Goal: Contribute content: Add original content to the website for others to see

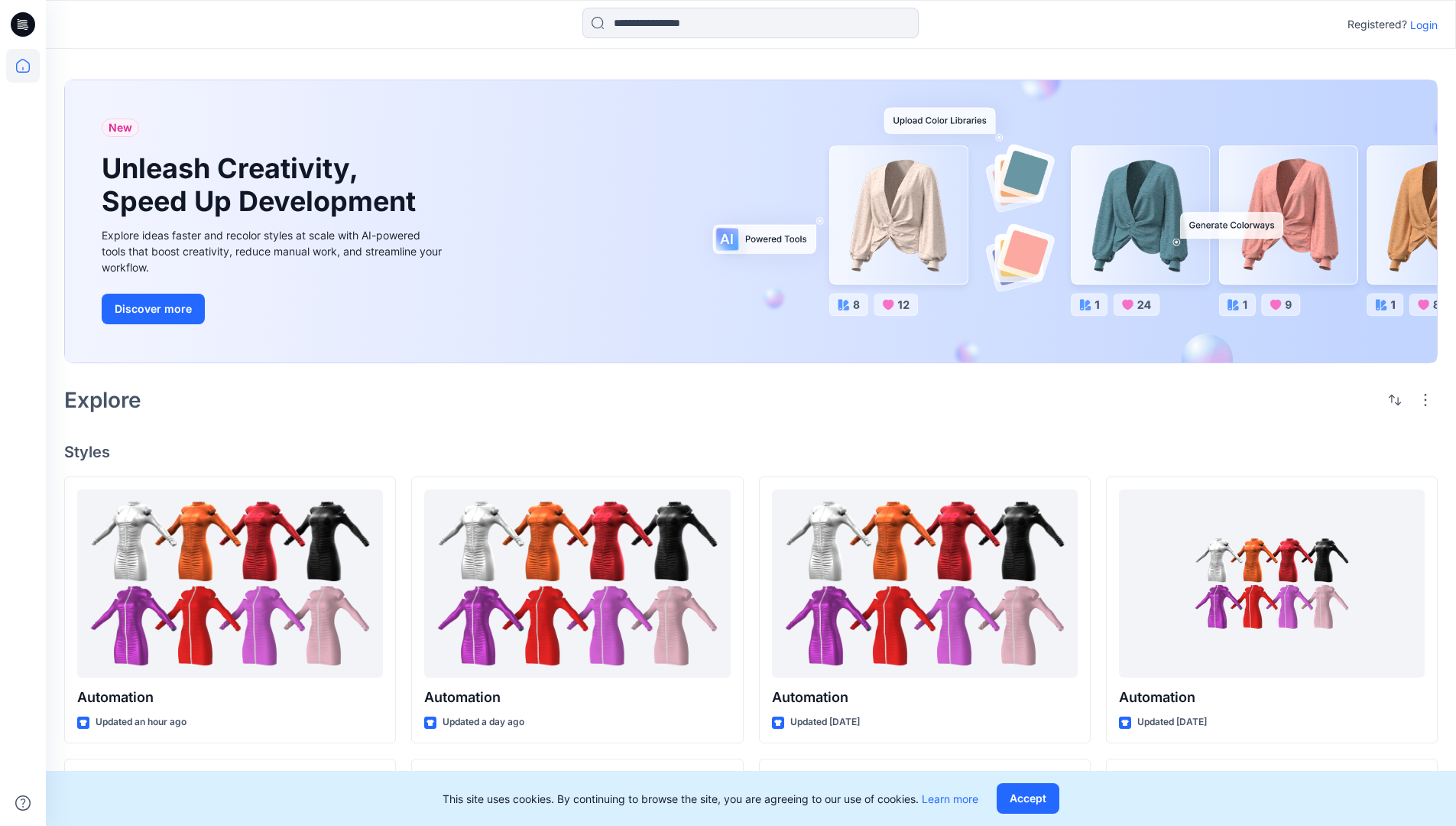
click at [1420, 25] on p "Login" at bounding box center [1424, 24] width 28 height 16
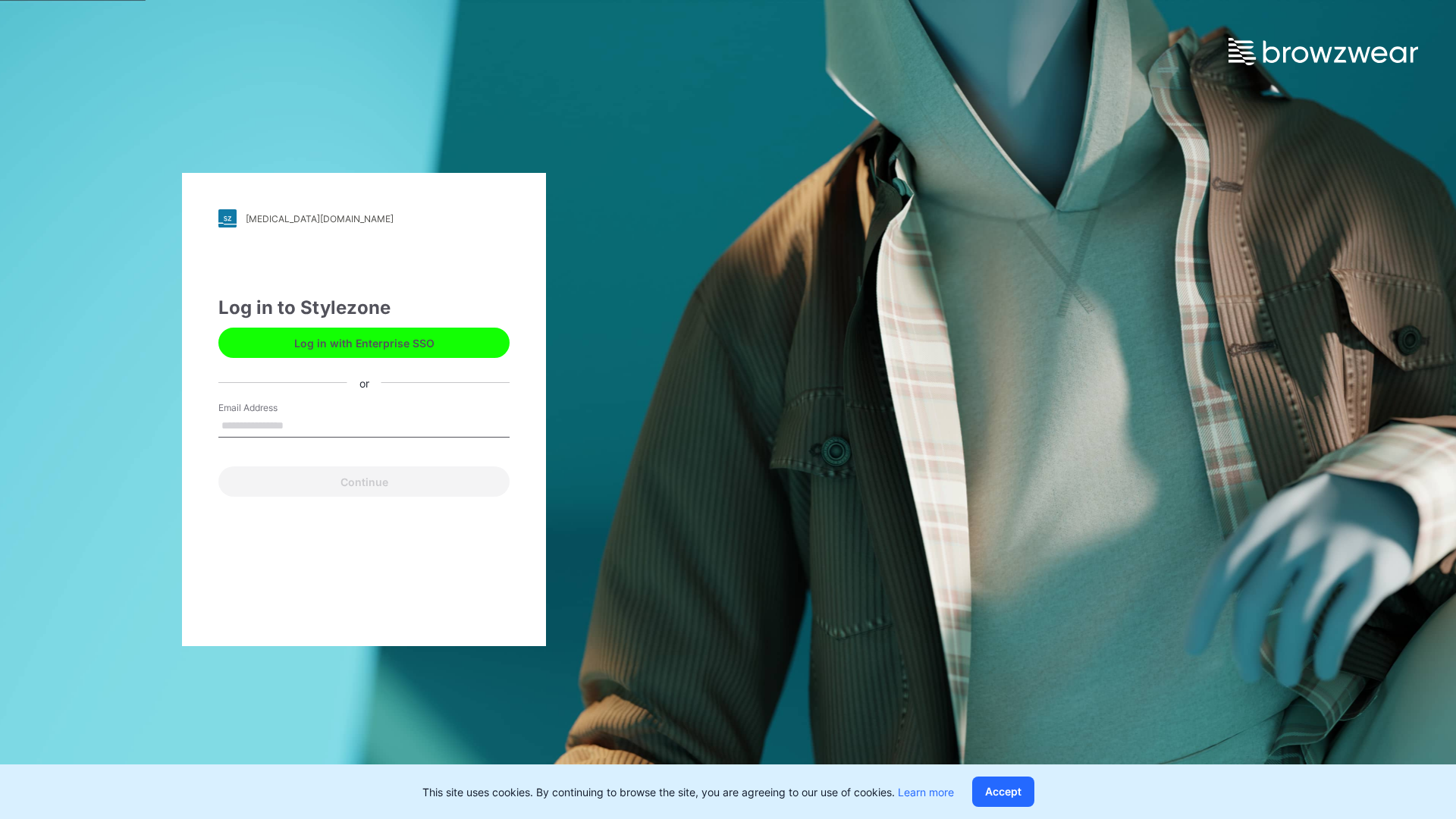
click at [299, 425] on input "Email Address" at bounding box center [363, 425] width 291 height 23
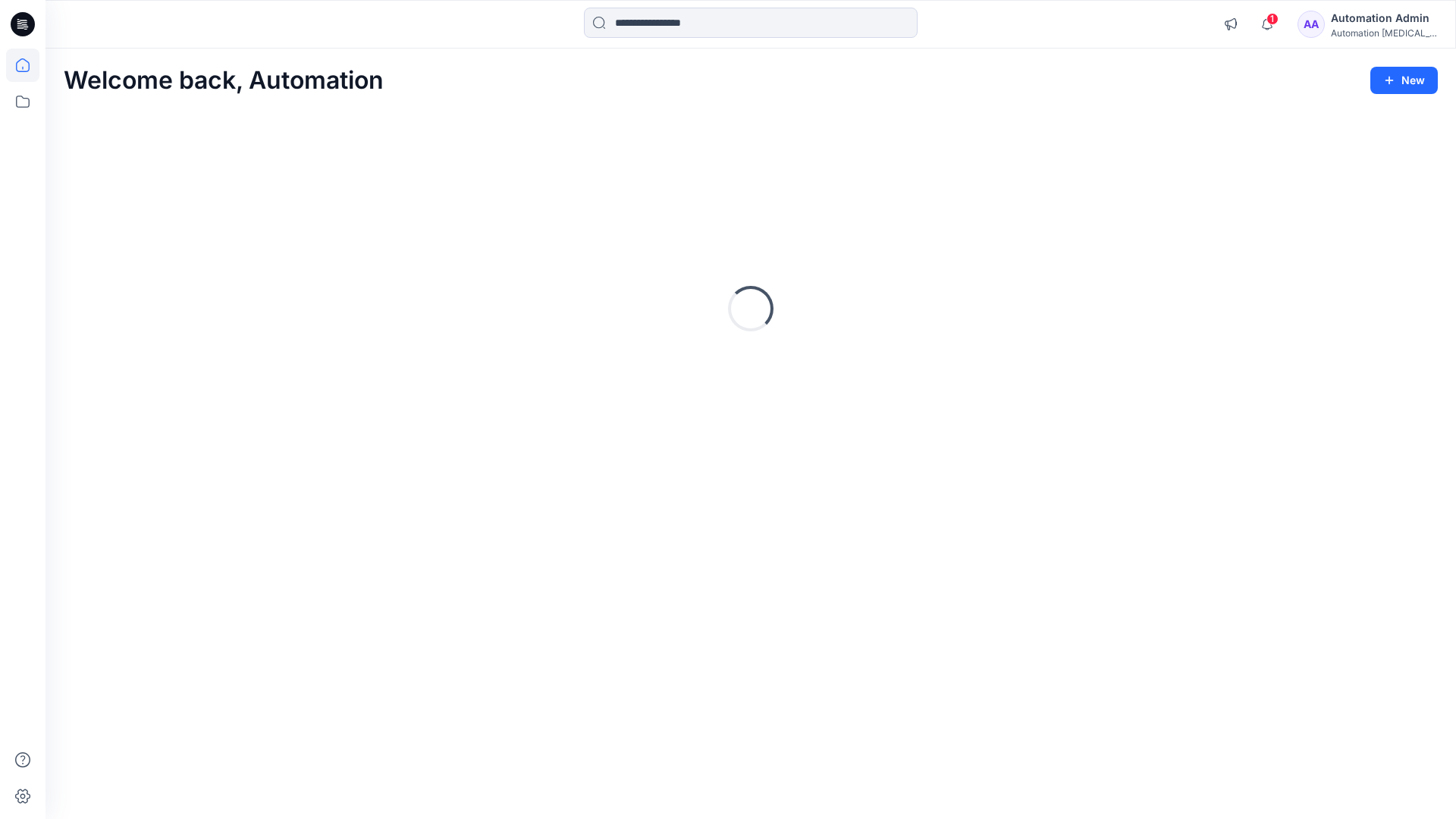
click at [29, 65] on icon at bounding box center [22, 65] width 14 height 14
click at [1390, 72] on button "New" at bounding box center [1404, 80] width 68 height 27
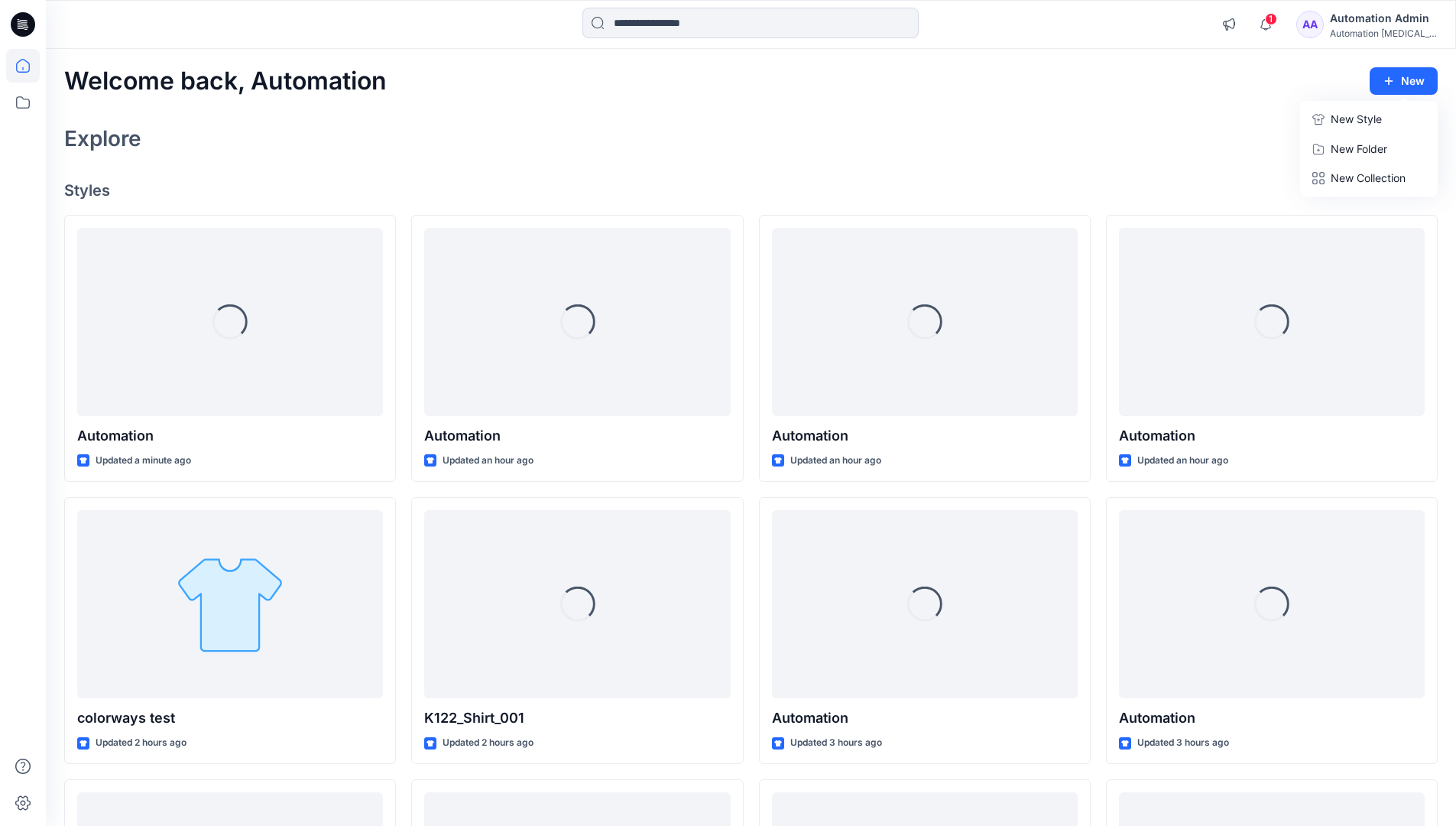
click at [1355, 119] on p "New Style" at bounding box center [1357, 120] width 52 height 18
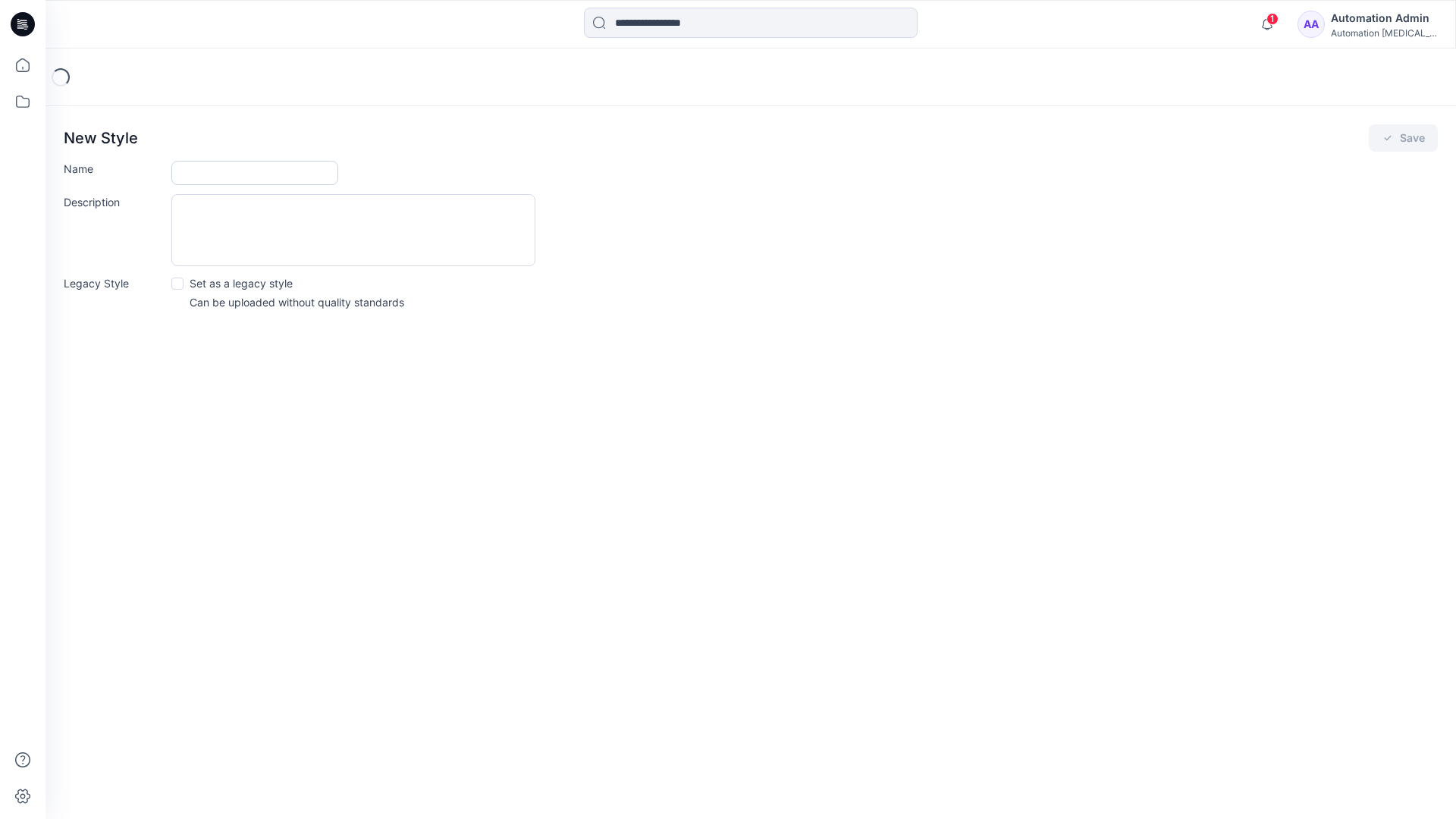
click at [184, 175] on input "Name" at bounding box center [255, 173] width 167 height 25
type input "**********"
click at [1415, 143] on button "Save" at bounding box center [1403, 138] width 69 height 27
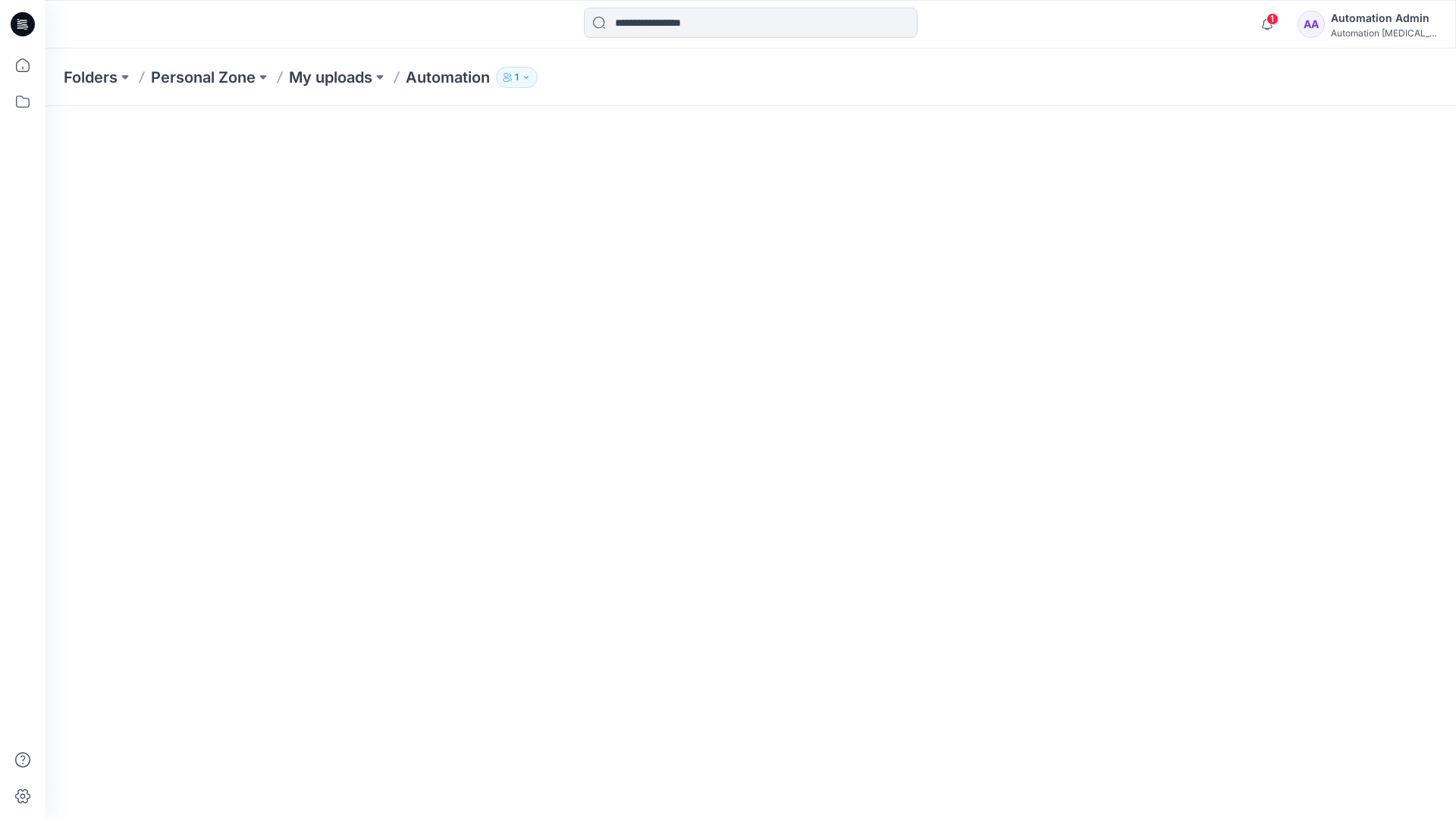
scroll to position [89, 0]
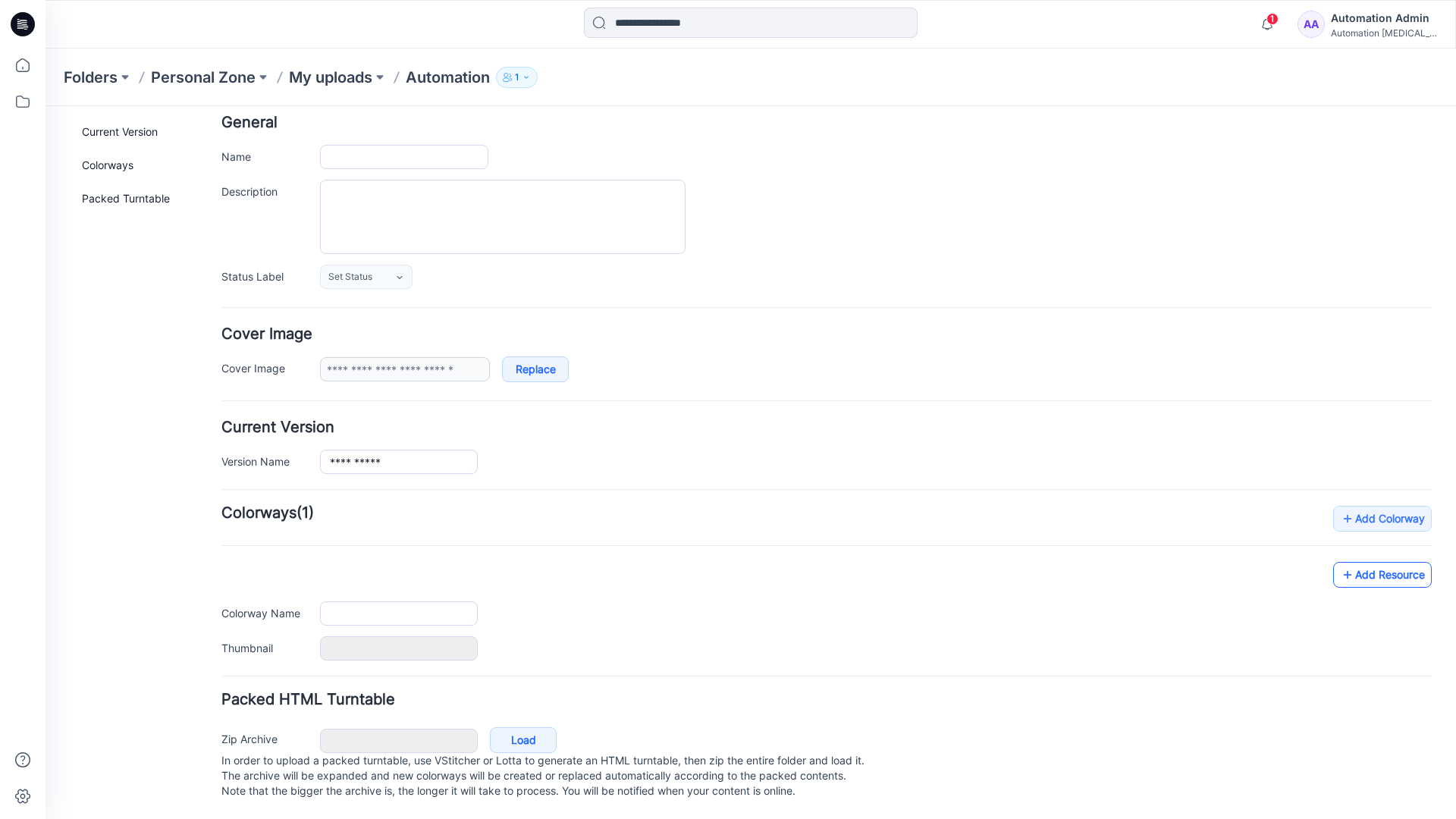
click at [1394, 563] on link "Add Resource" at bounding box center [1382, 574] width 99 height 26
type input "**********"
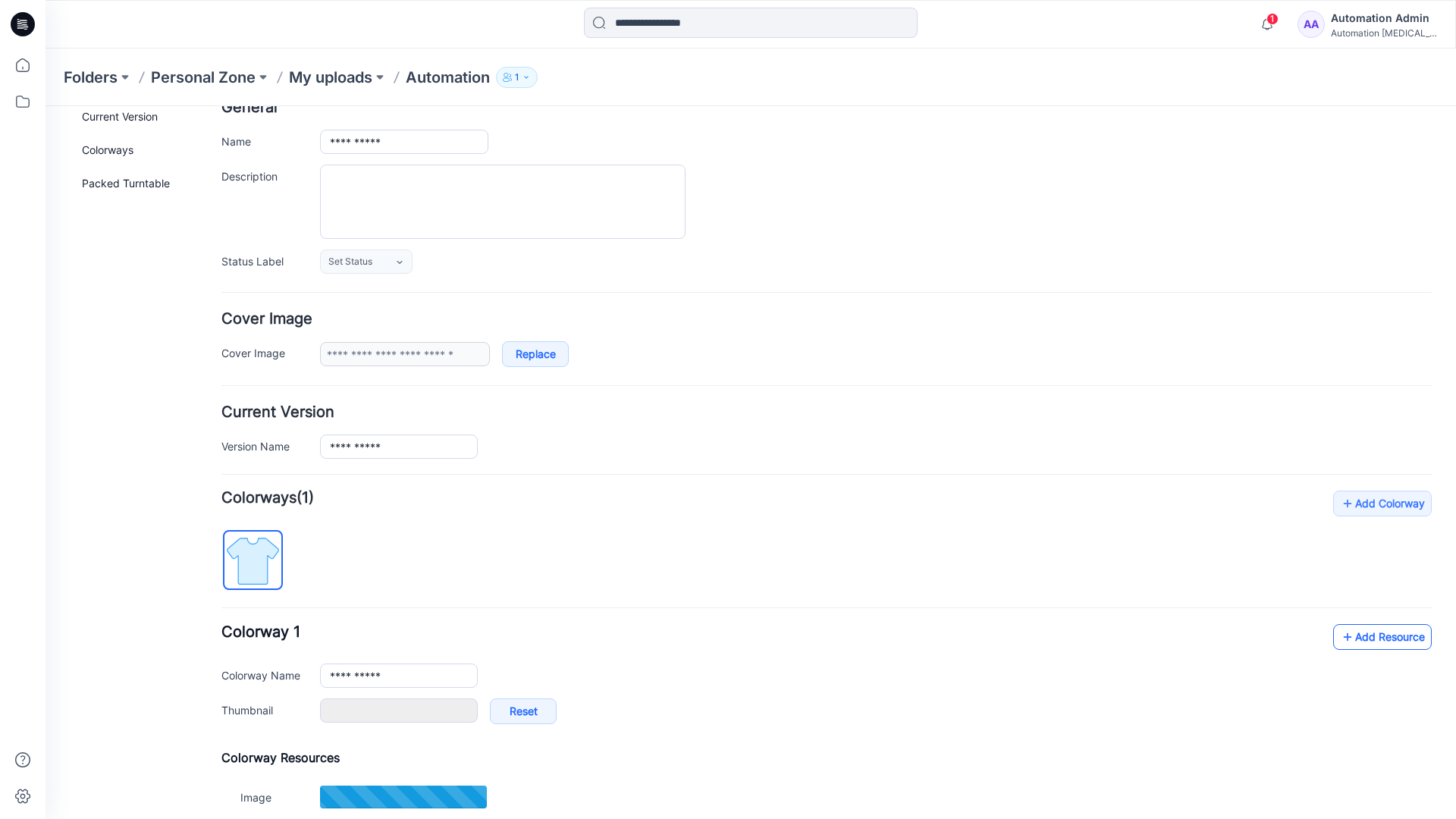
scroll to position [0, 0]
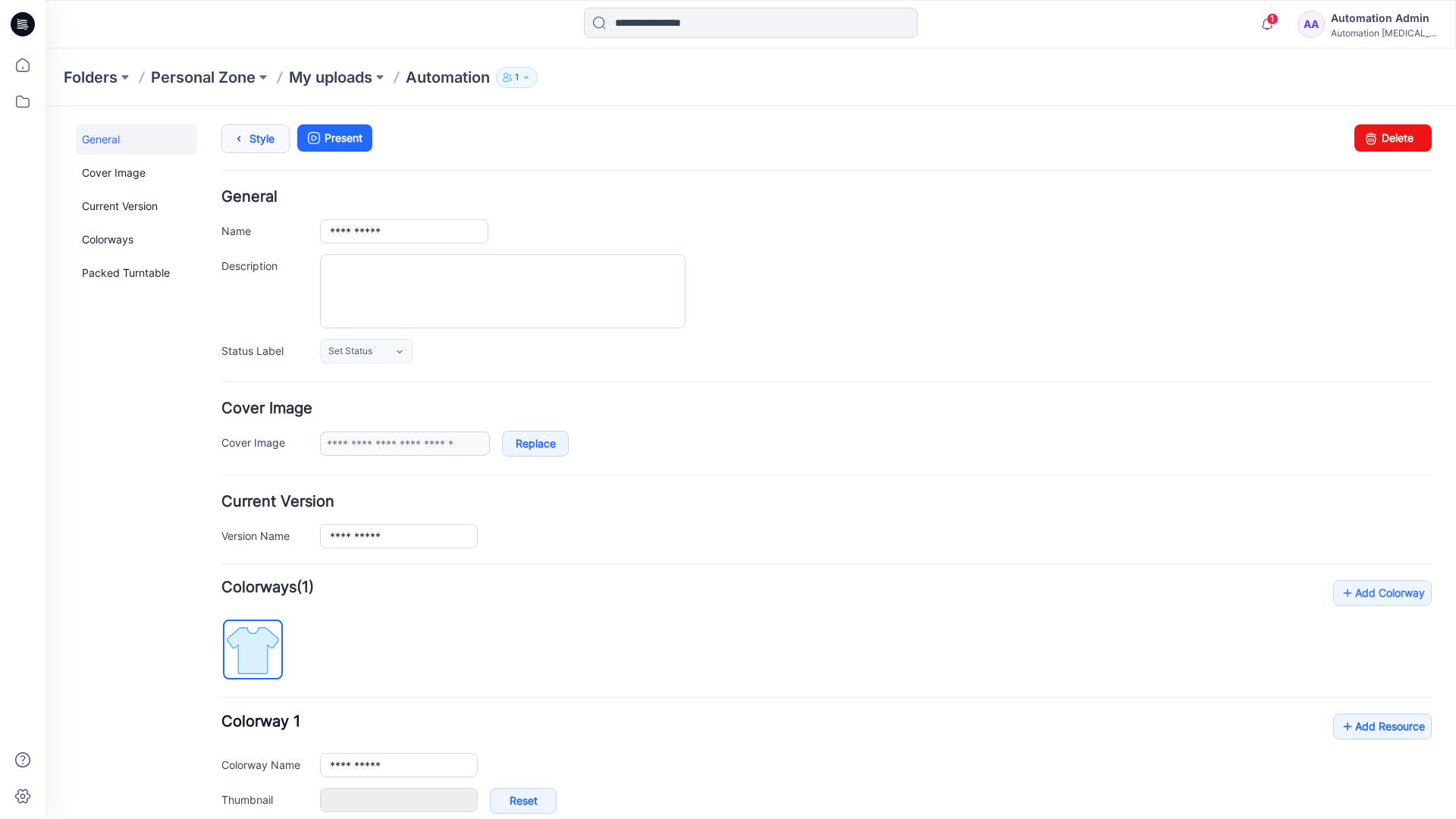
click at [257, 136] on link "Style" at bounding box center [256, 139] width 68 height 29
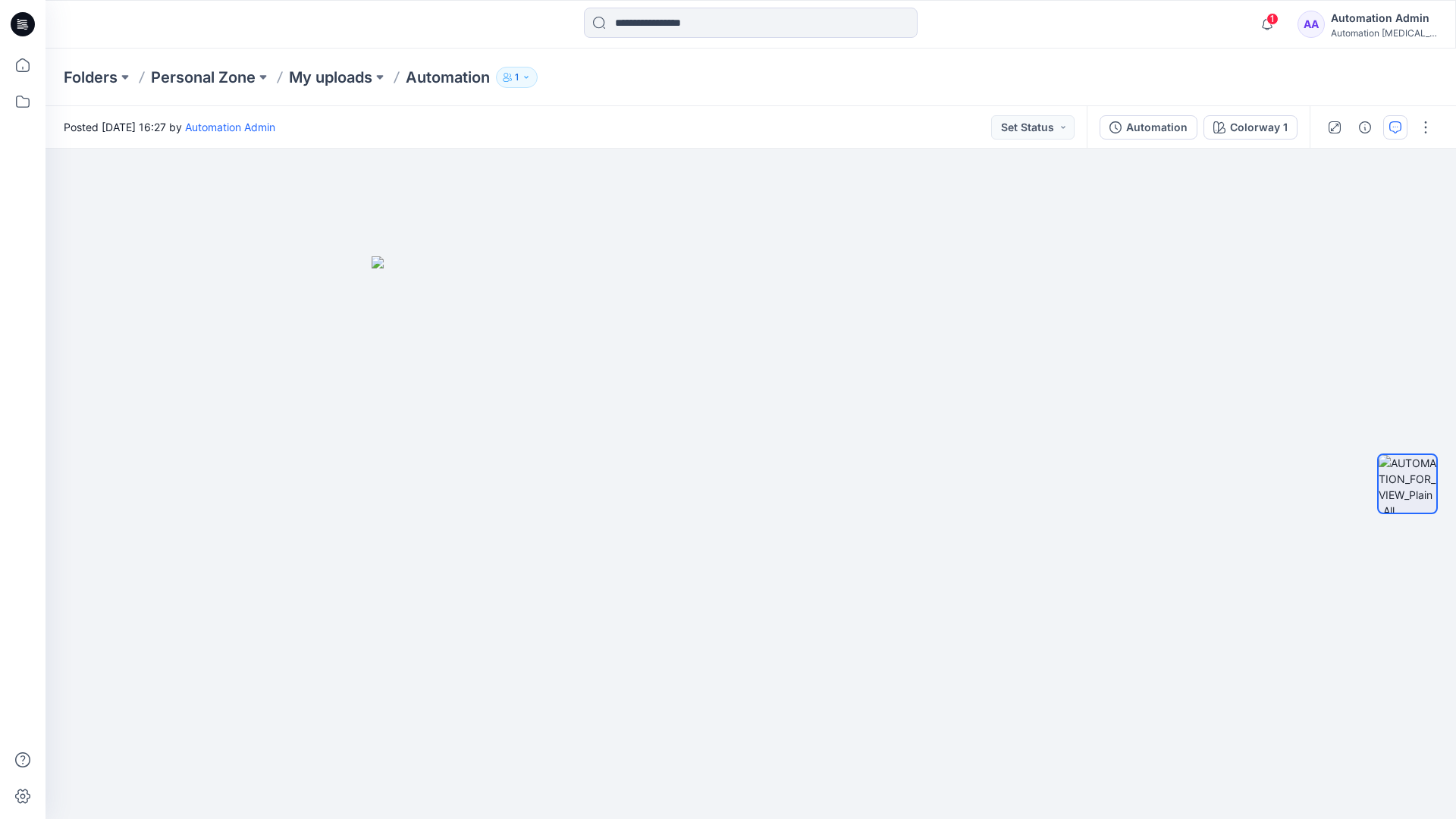
click at [1388, 134] on button "button" at bounding box center [1395, 127] width 25 height 25
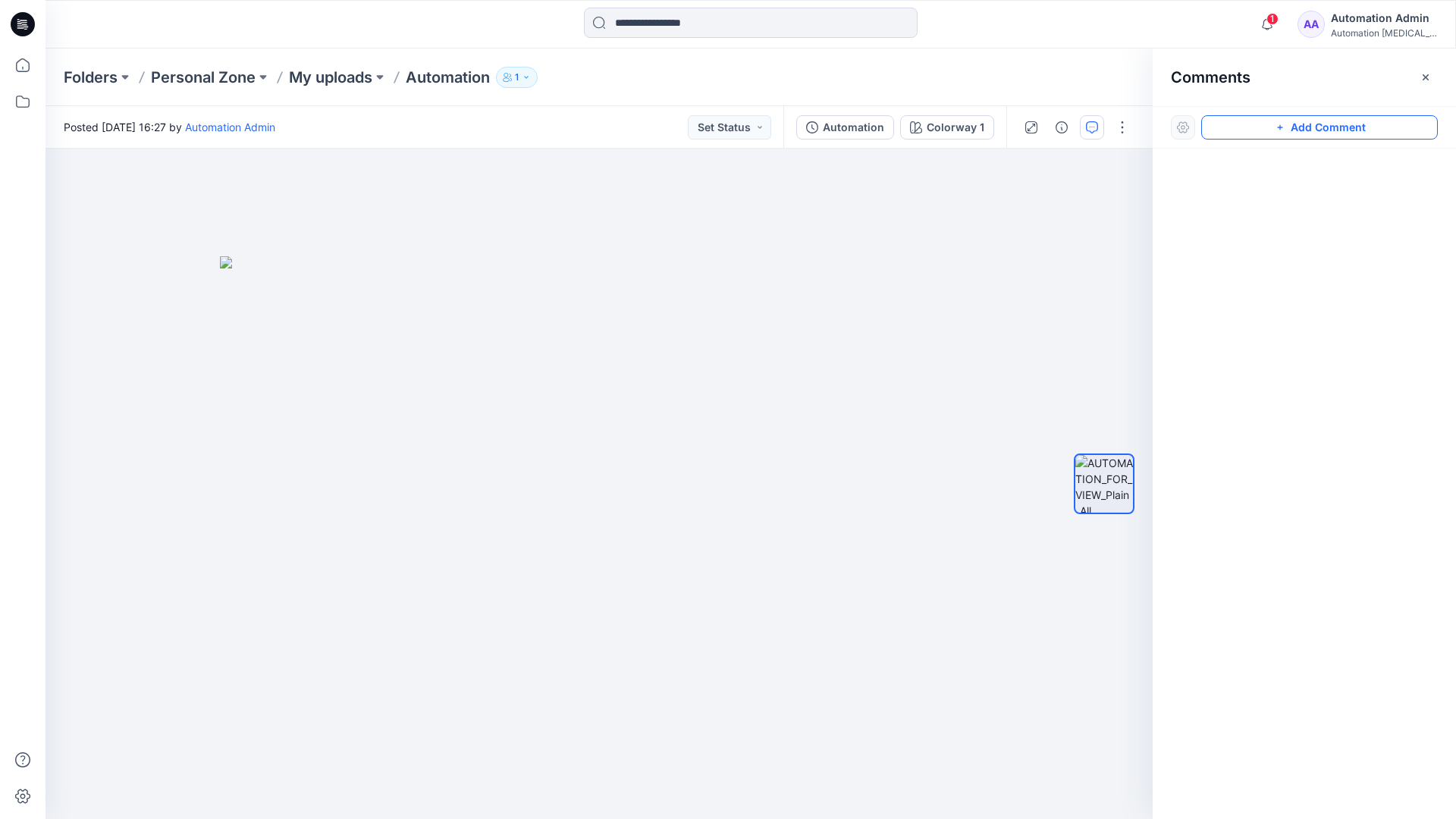
click at [1390, 132] on button "Add Comment" at bounding box center [1319, 127] width 236 height 25
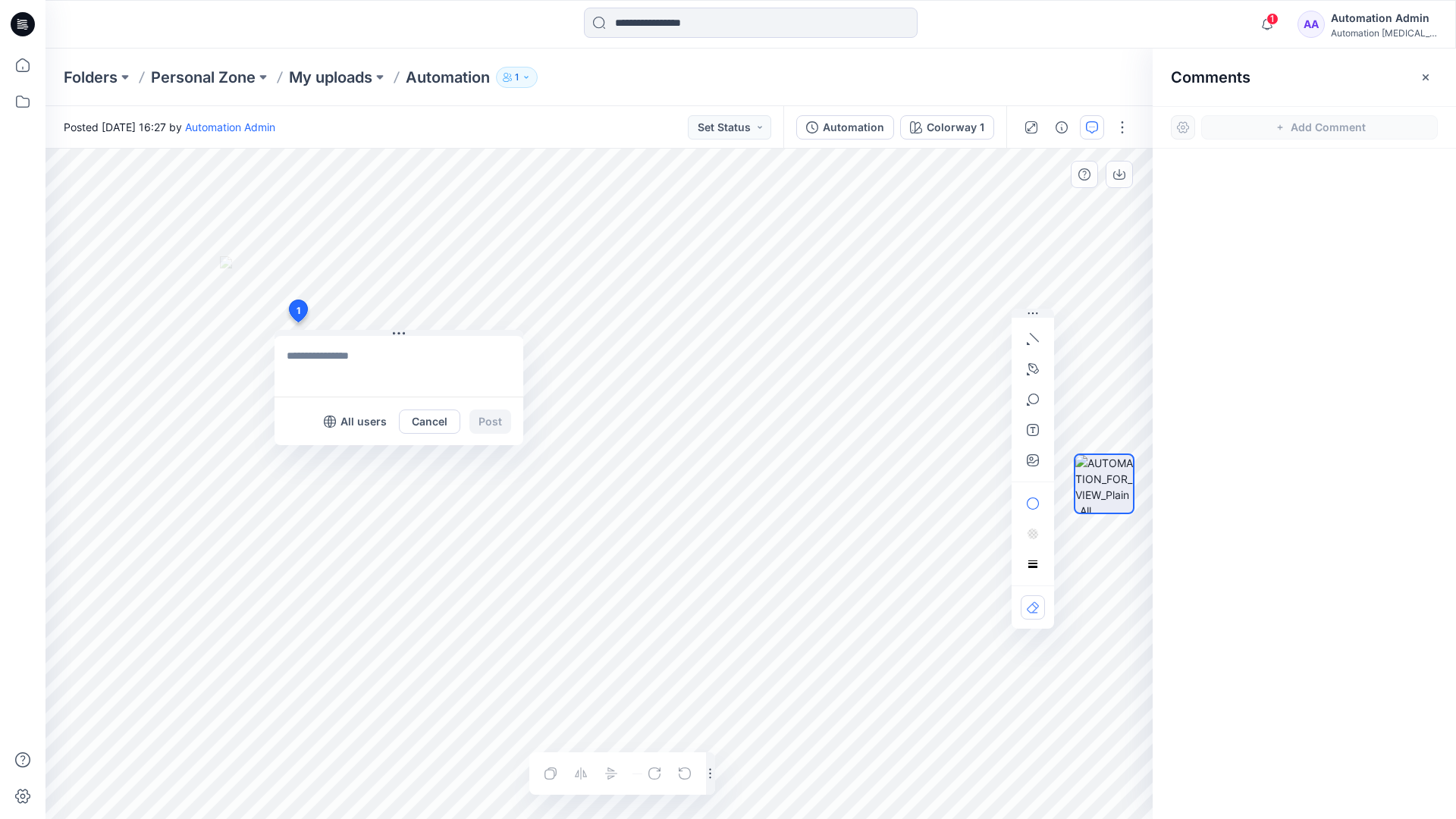
click at [298, 322] on div "1 All users Cancel Post Layer 1" at bounding box center [599, 484] width 1107 height 670
type textarea "**********"
click at [350, 427] on p "All users" at bounding box center [363, 422] width 47 height 18
click at [320, 427] on p "Members only" at bounding box center [349, 422] width 75 height 18
click at [490, 422] on button "Post" at bounding box center [490, 421] width 42 height 25
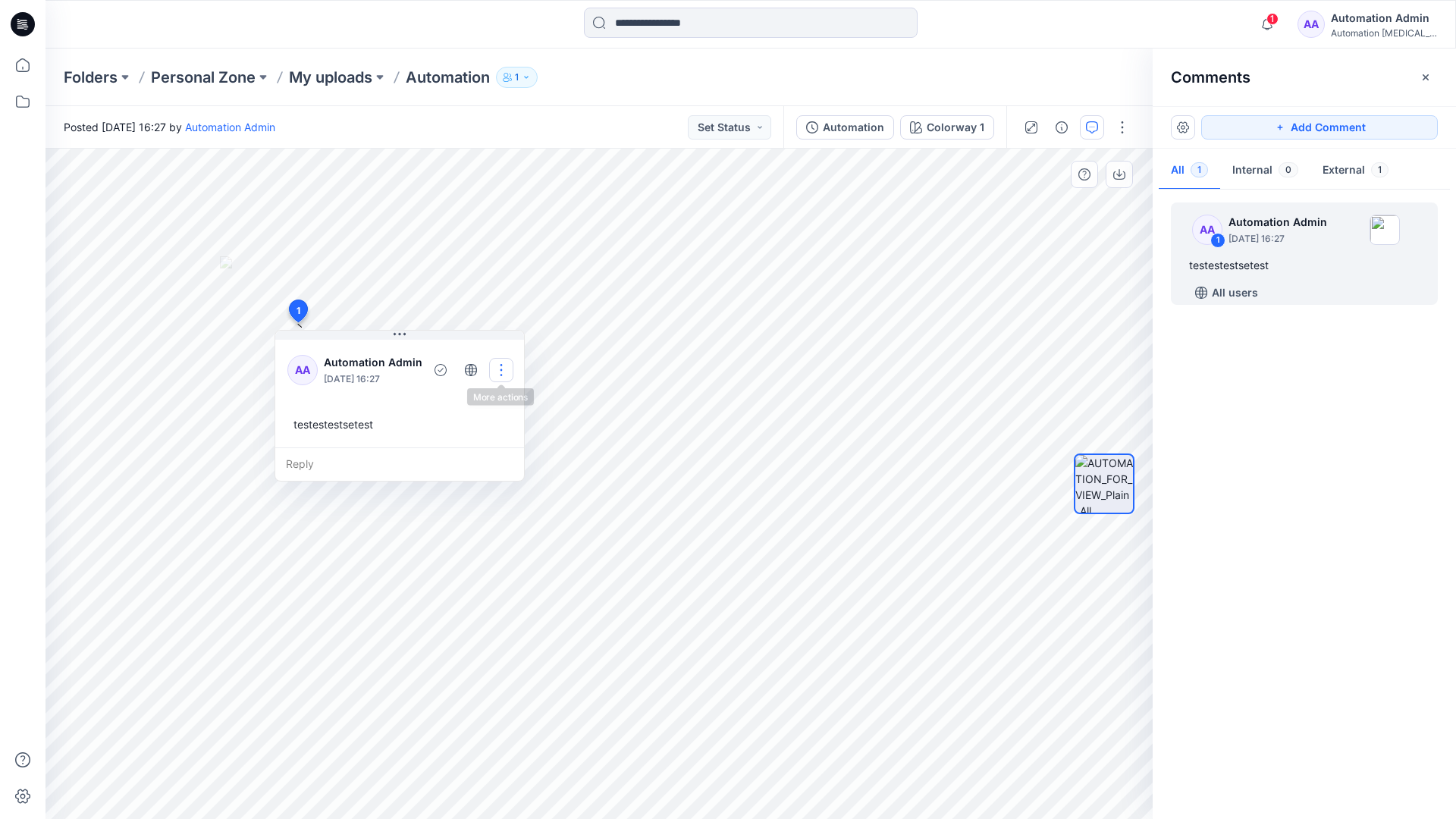
click at [498, 370] on button "button" at bounding box center [501, 370] width 25 height 25
click at [498, 399] on p "Edit comment" at bounding box center [504, 404] width 68 height 16
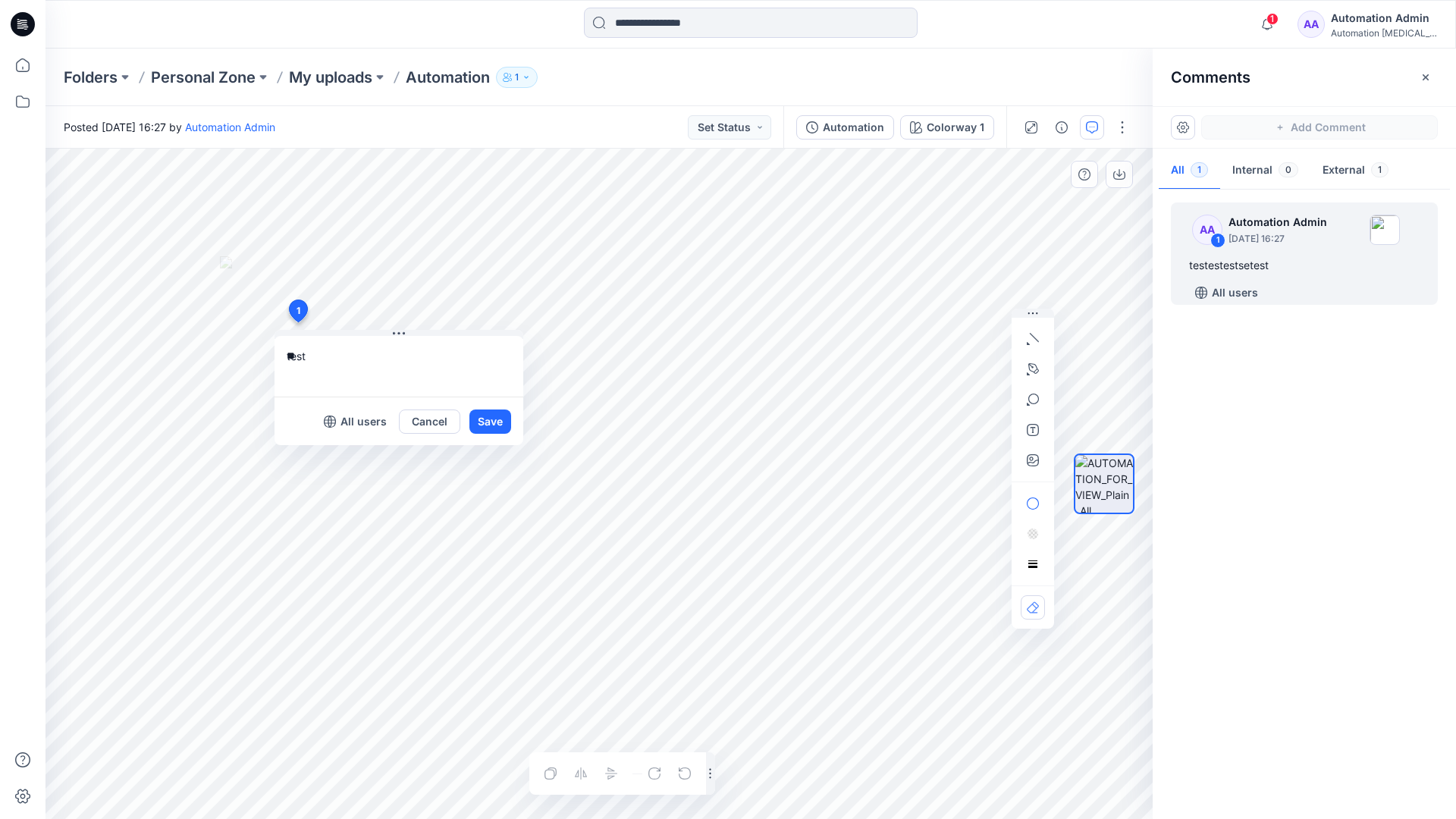
type textarea "*"
type textarea "**********"
click at [485, 429] on button "Save" at bounding box center [490, 421] width 42 height 25
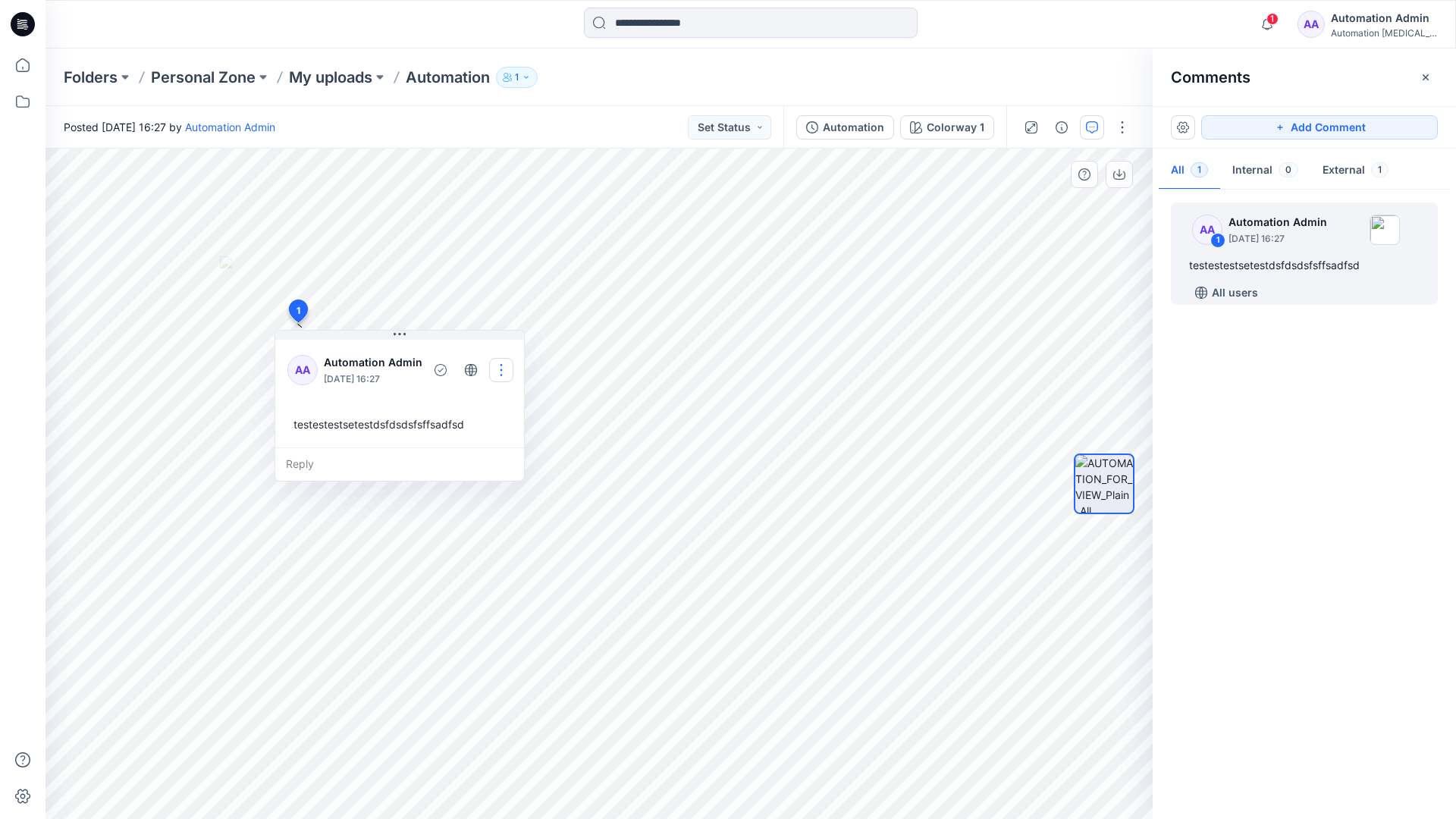
click at [501, 364] on button "button" at bounding box center [501, 370] width 25 height 25
click at [477, 441] on p "Delete thread" at bounding box center [504, 446] width 68 height 16
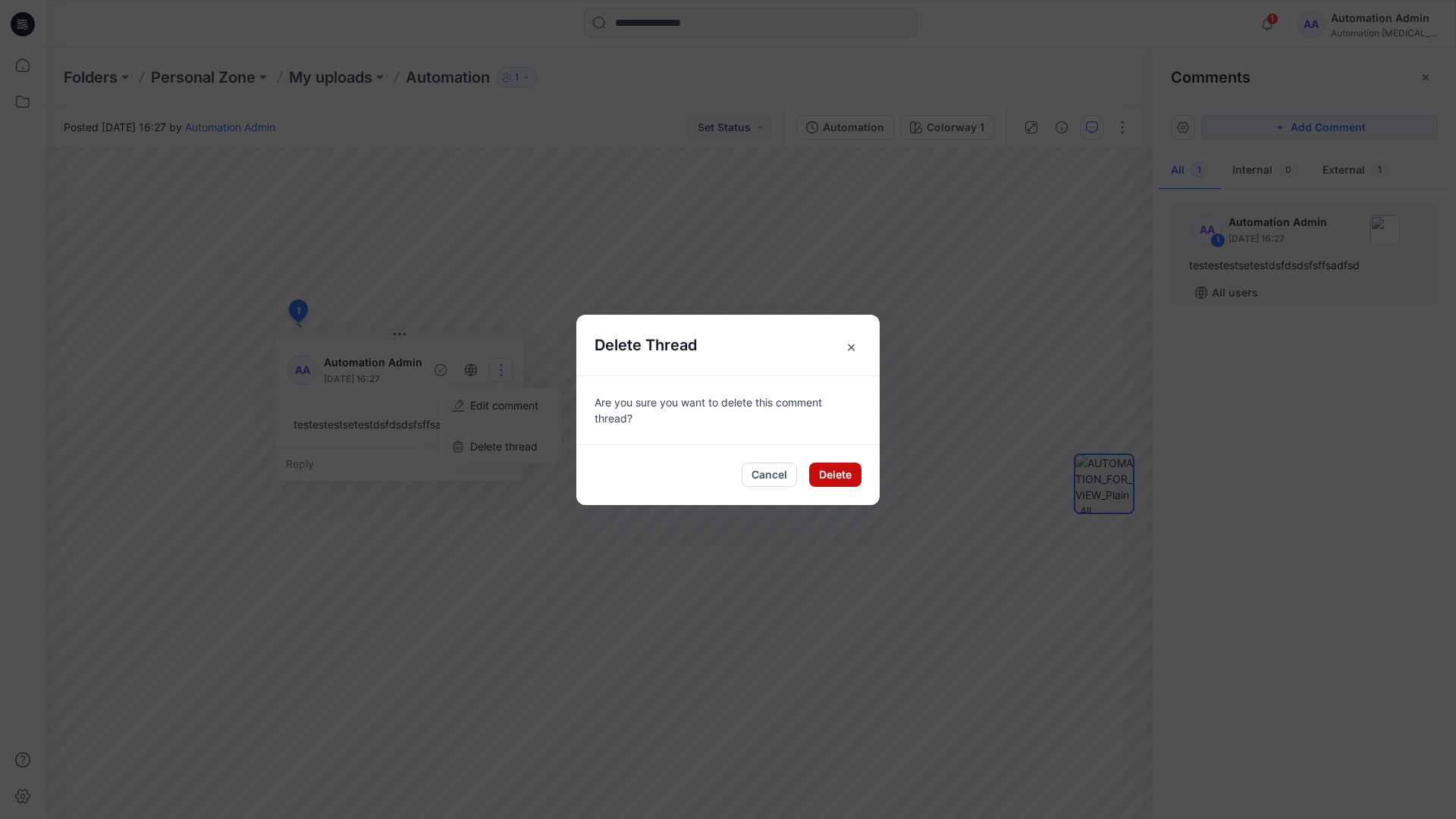
click at [824, 478] on button "Delete" at bounding box center [834, 475] width 52 height 25
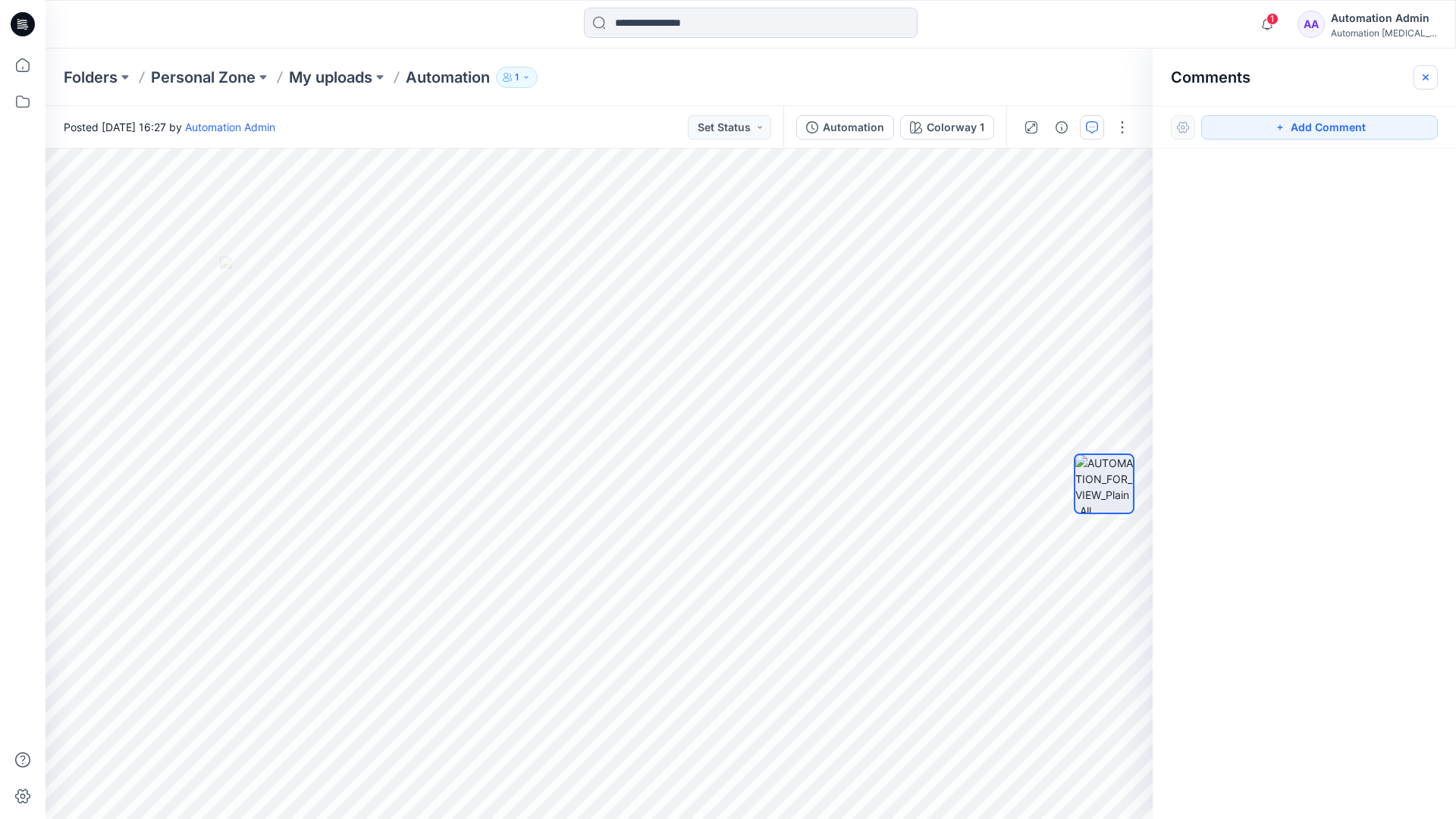
click at [1420, 83] on button "button" at bounding box center [1425, 77] width 25 height 25
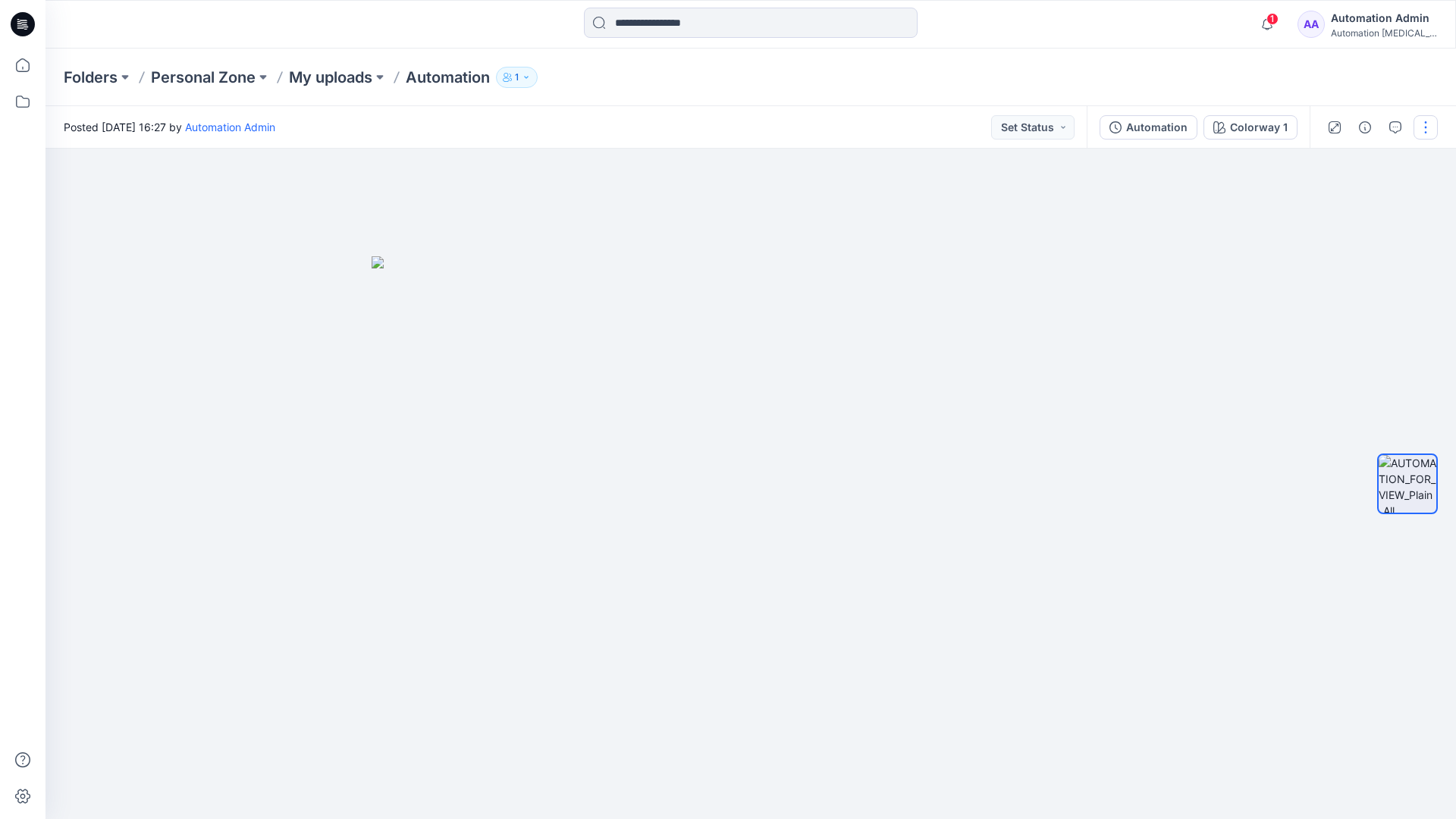
click at [1425, 130] on button "button" at bounding box center [1425, 127] width 25 height 25
click at [1372, 207] on button "Edit" at bounding box center [1361, 205] width 140 height 28
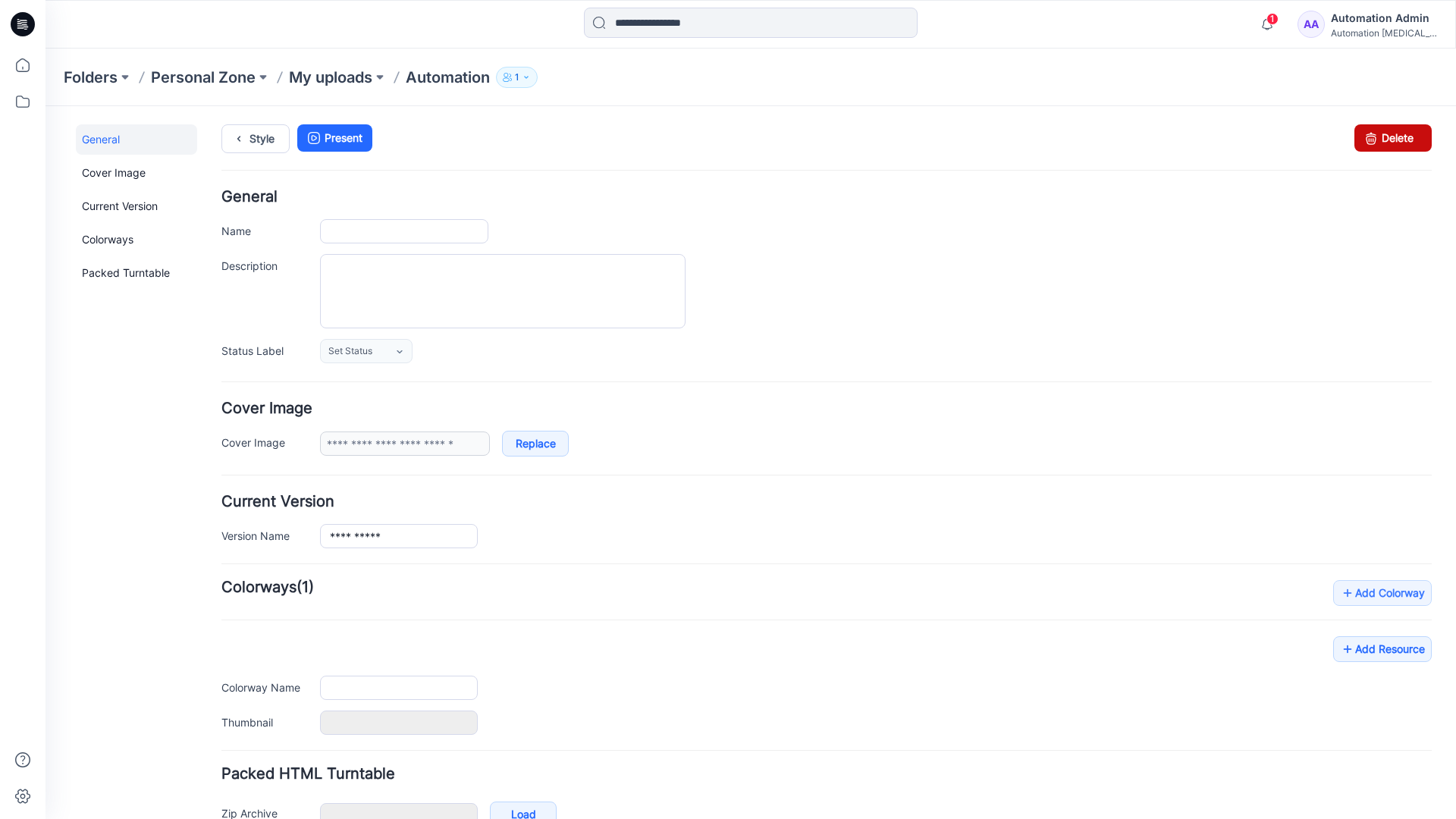
click at [1360, 145] on icon at bounding box center [1370, 138] width 21 height 27
click at [1217, 383] on form "**********" at bounding box center [826, 534] width 1210 height 688
type input "**********"
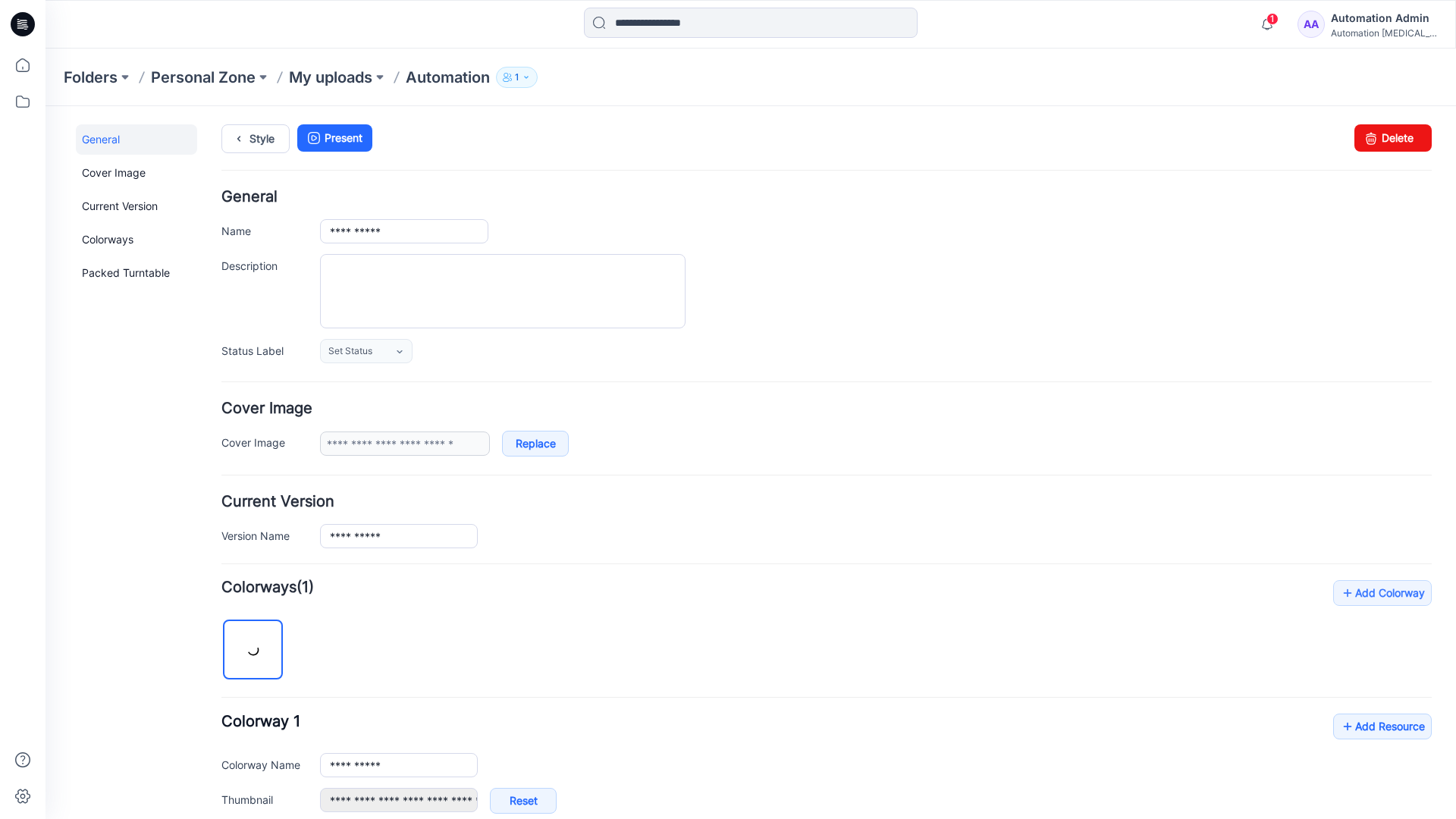
click at [1377, 17] on div "Automation Admin" at bounding box center [1384, 18] width 106 height 18
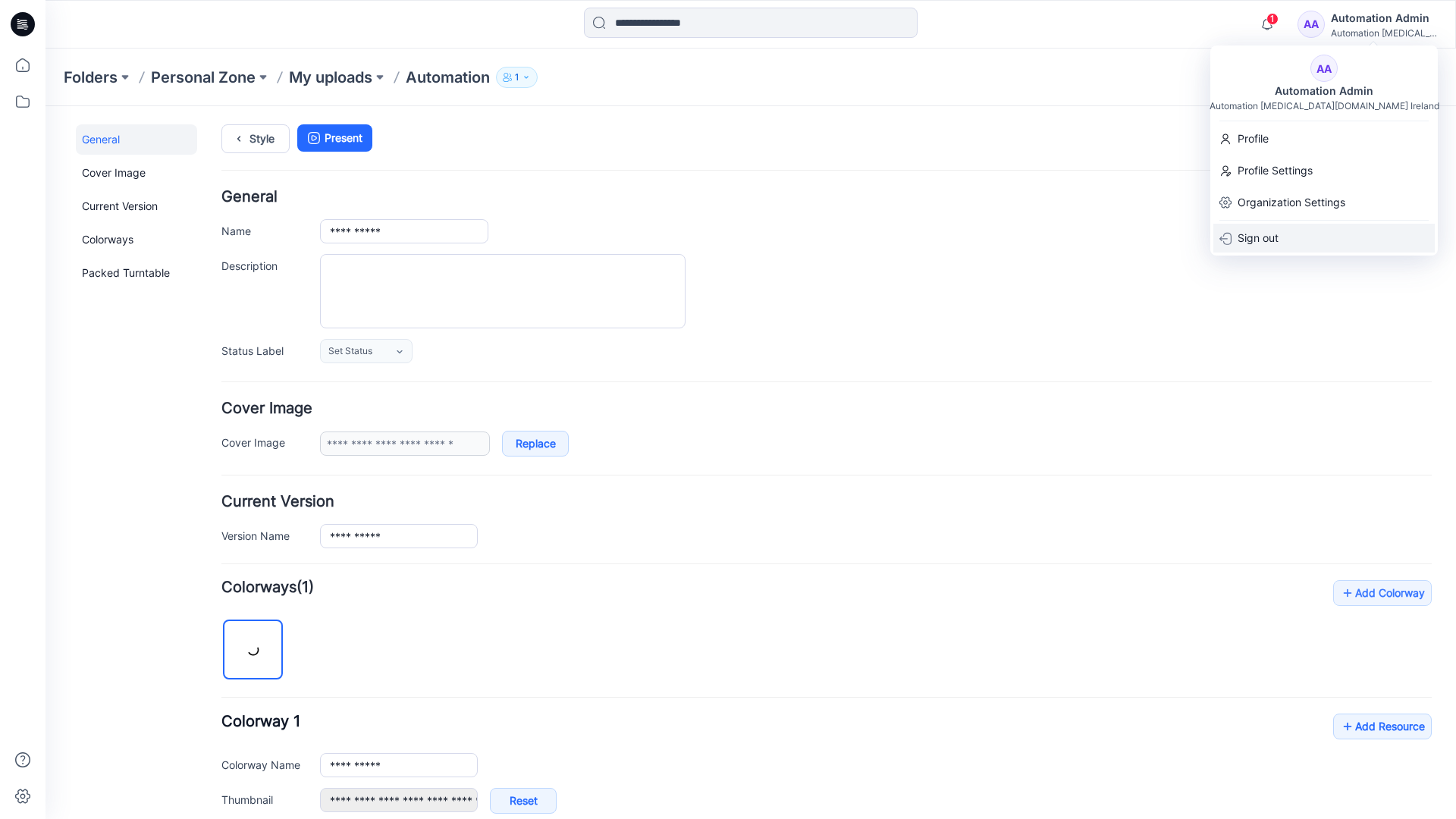
click at [1269, 230] on p "Sign out" at bounding box center [1257, 238] width 41 height 29
